Goal: Task Accomplishment & Management: Complete application form

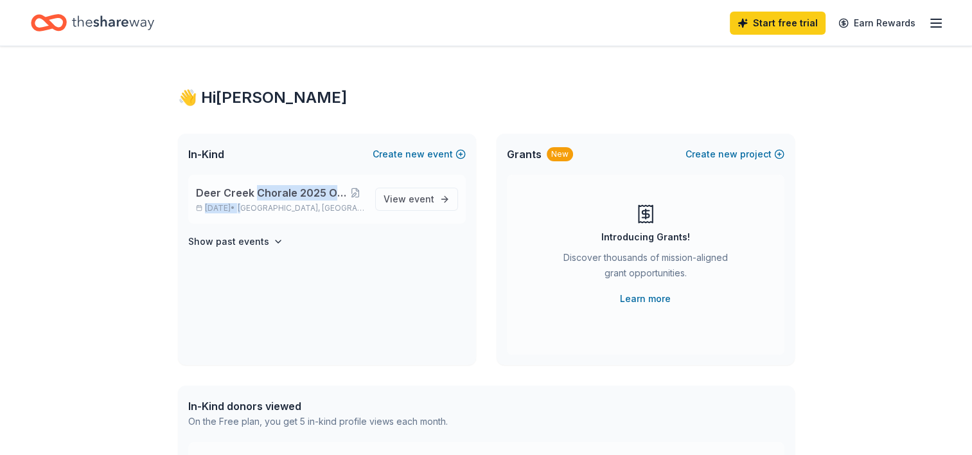
drag, startPoint x: 268, startPoint y: 202, endPoint x: 254, endPoint y: 198, distance: 14.6
click at [254, 198] on div "Deer Creek Chorale 2025 Online Auction Oct 01, 2025 • Jarrettsville, MD" at bounding box center [280, 199] width 169 height 28
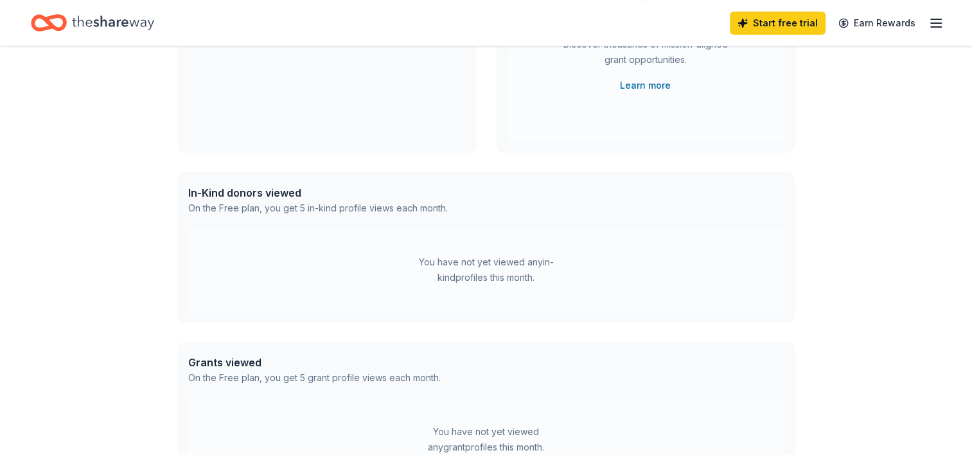
scroll to position [215, 0]
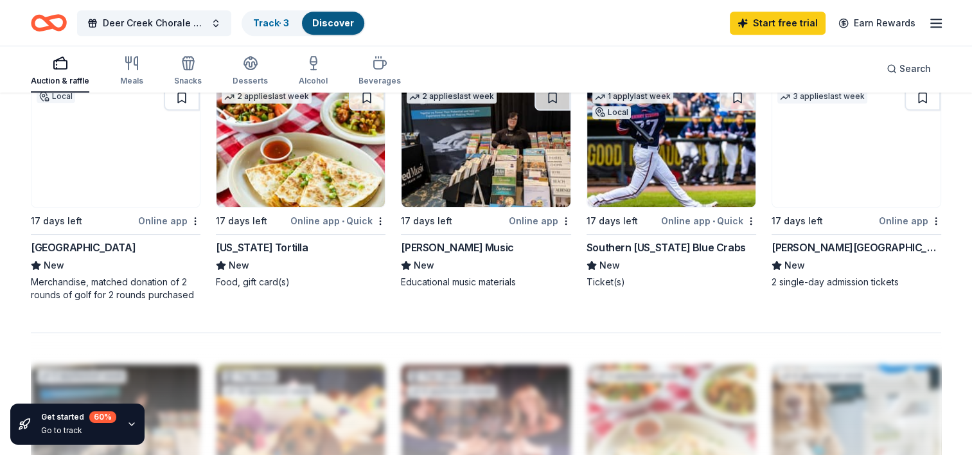
scroll to position [885, 0]
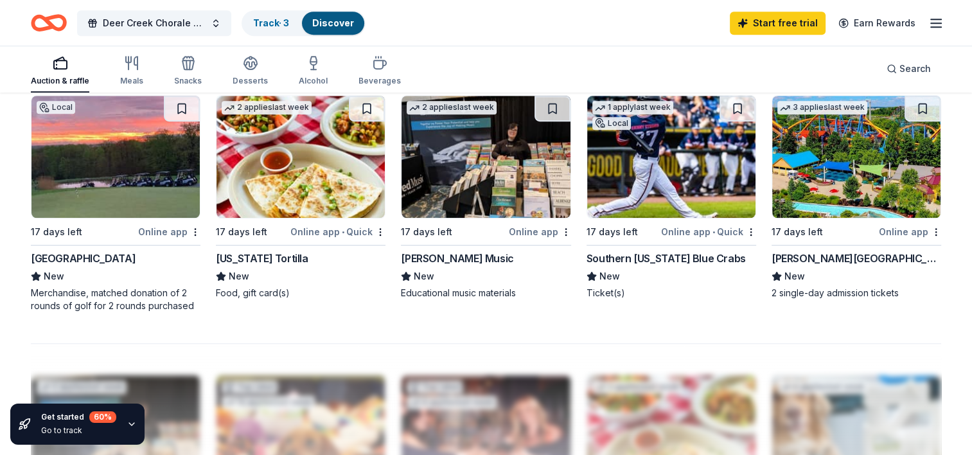
click at [796, 272] on span "New" at bounding box center [794, 275] width 21 height 15
click at [840, 256] on div "[PERSON_NAME][GEOGRAPHIC_DATA]" at bounding box center [856, 257] width 170 height 15
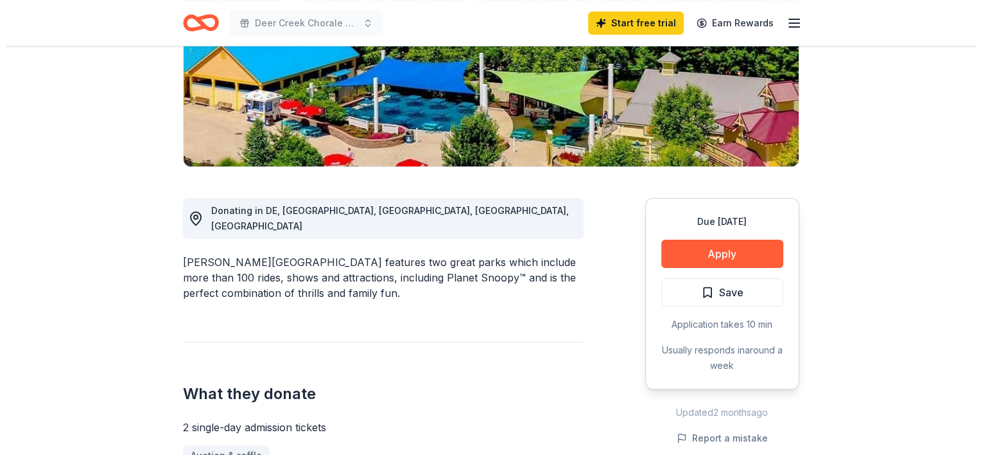
scroll to position [226, 0]
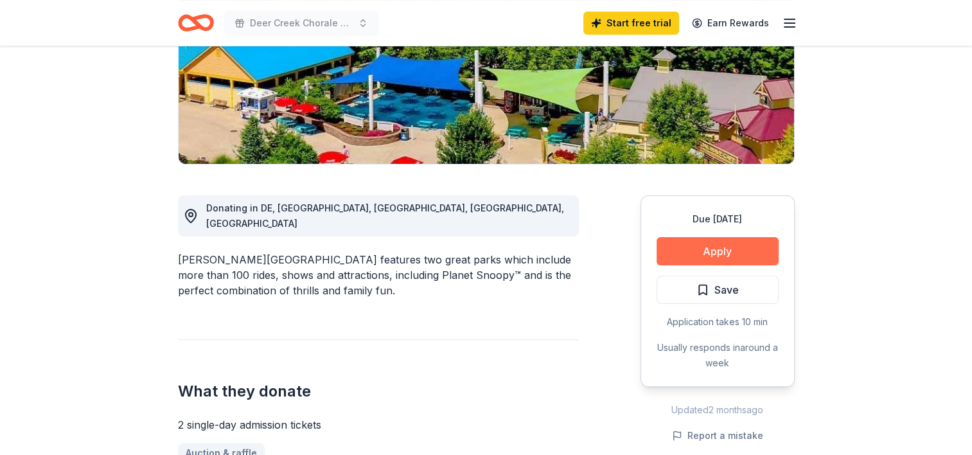
click at [735, 250] on button "Apply" at bounding box center [717, 251] width 122 height 28
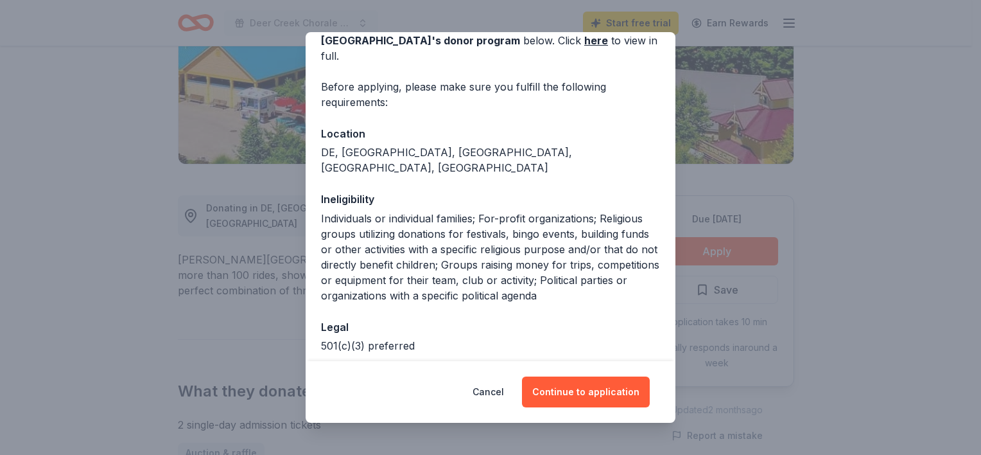
scroll to position [106, 0]
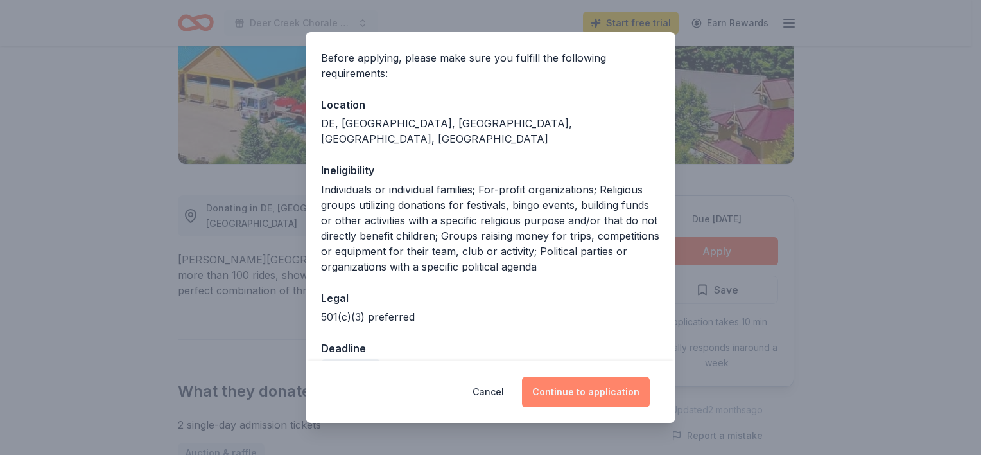
click at [593, 392] on button "Continue to application" at bounding box center [586, 391] width 128 height 31
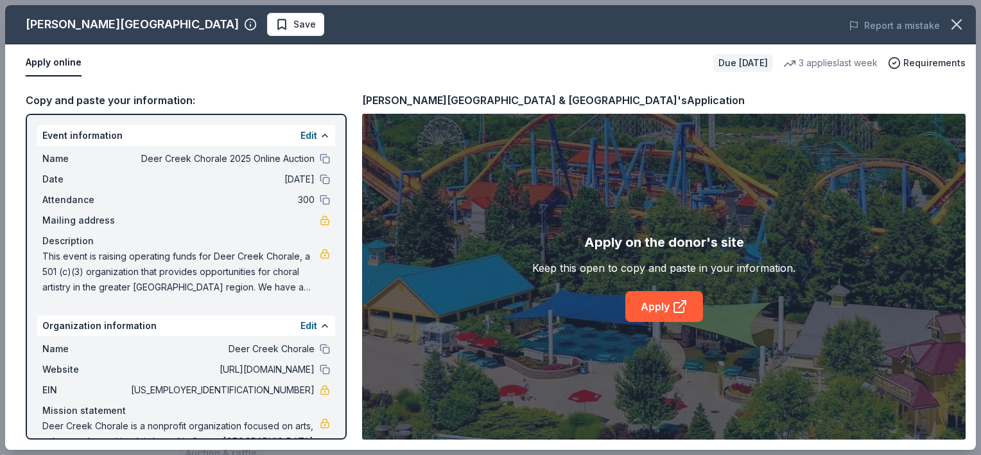
scroll to position [41, 0]
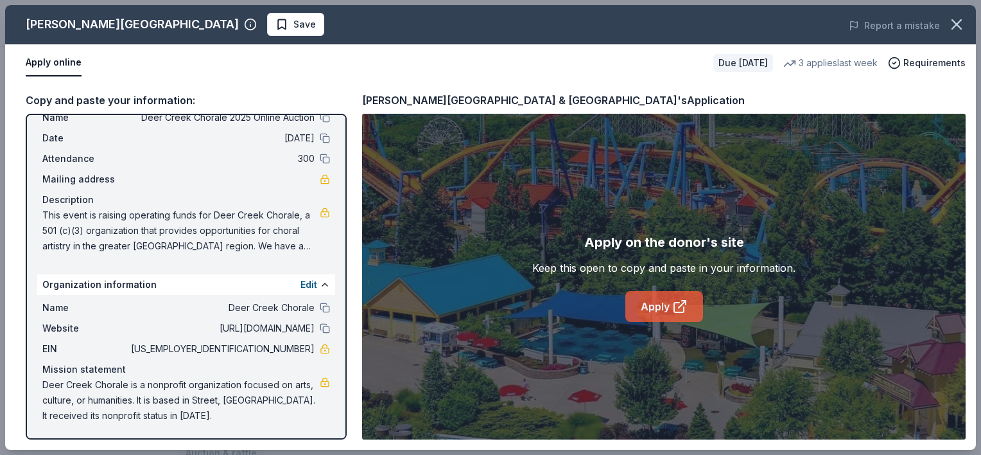
click at [663, 308] on link "Apply" at bounding box center [665, 306] width 78 height 31
click at [668, 319] on link "Apply" at bounding box center [665, 306] width 78 height 31
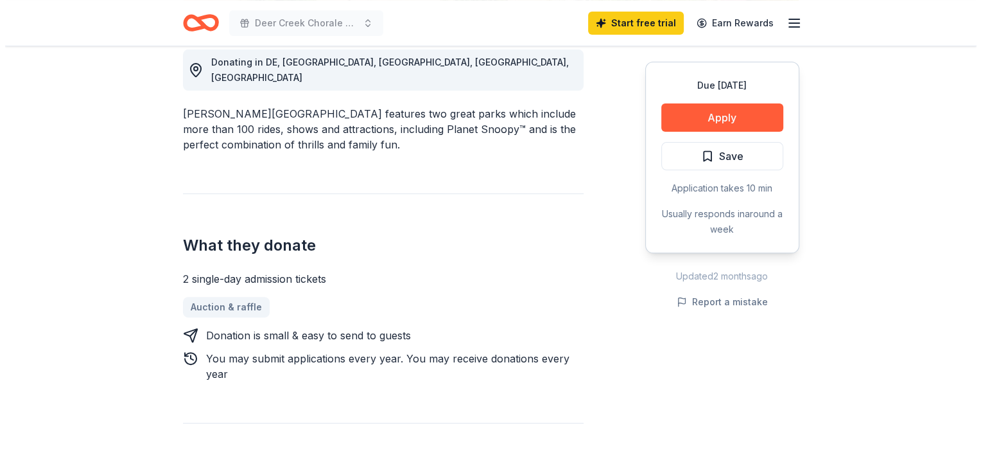
scroll to position [405, 0]
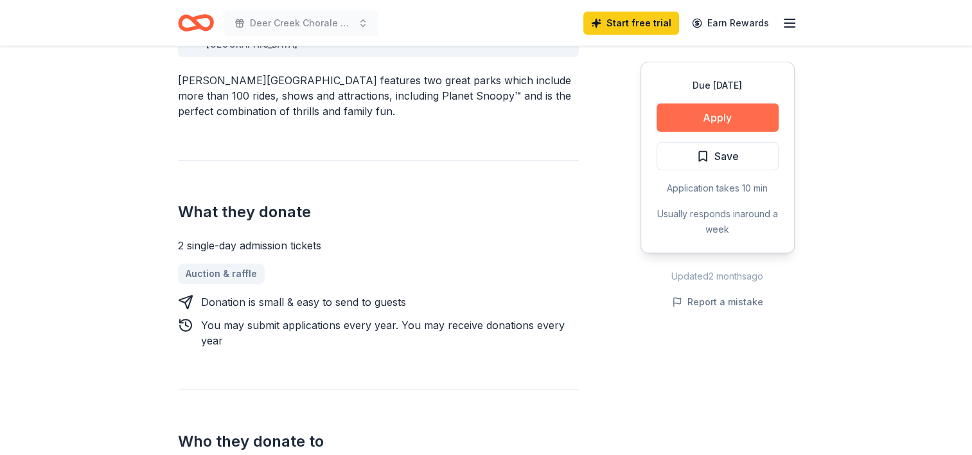
click at [740, 118] on button "Apply" at bounding box center [717, 117] width 122 height 28
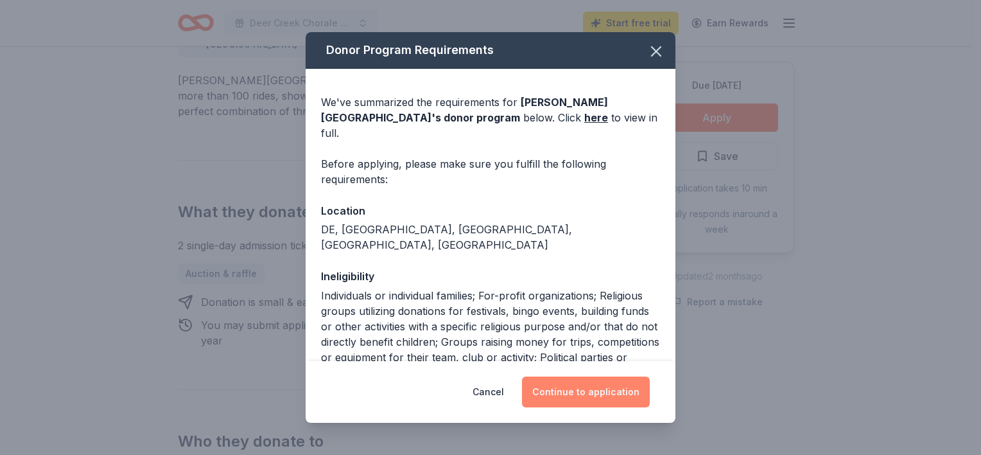
click at [596, 388] on button "Continue to application" at bounding box center [586, 391] width 128 height 31
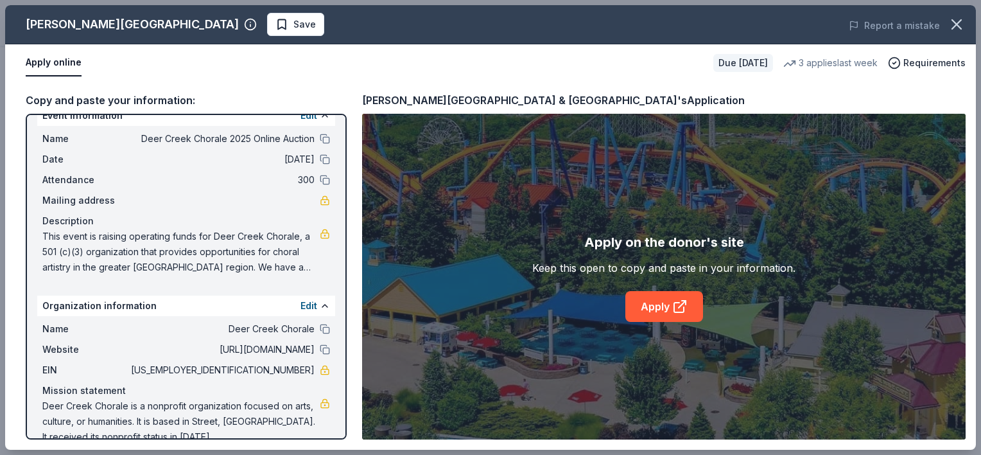
scroll to position [41, 0]
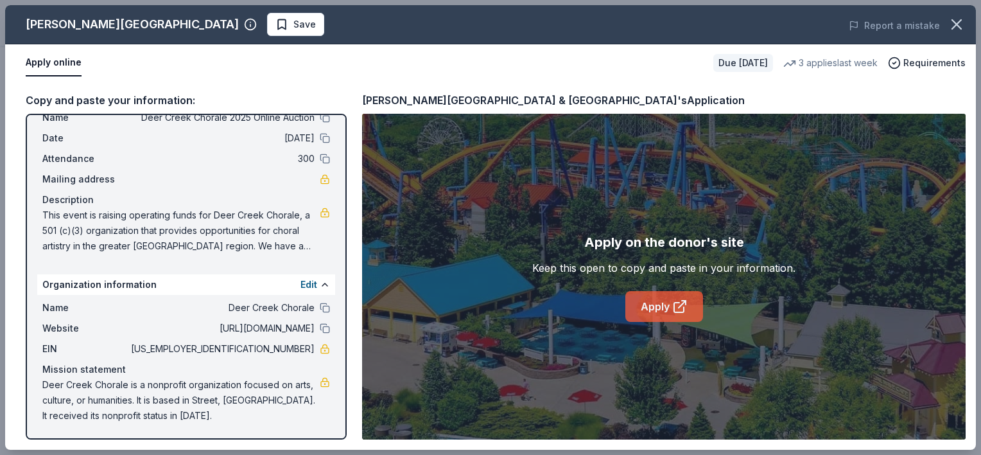
click at [660, 304] on link "Apply" at bounding box center [665, 306] width 78 height 31
